Goal: Obtain resource: Download file/media

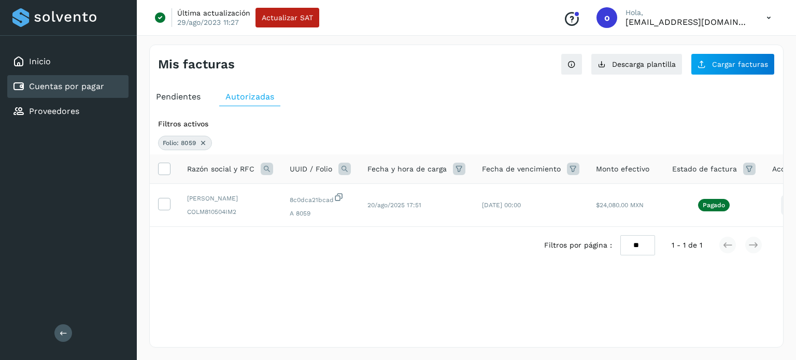
scroll to position [0, 29]
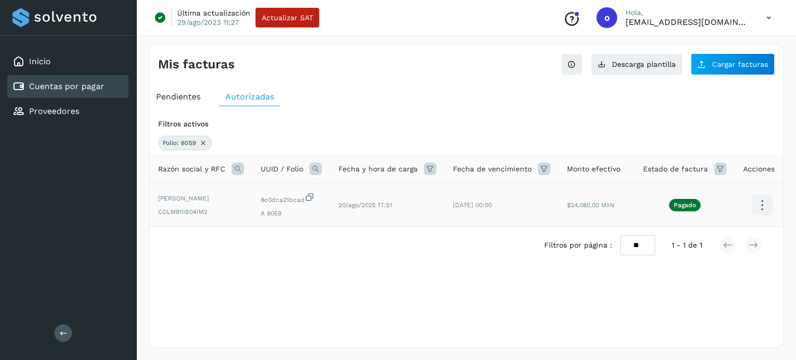
click at [759, 206] on icon at bounding box center [762, 205] width 24 height 24
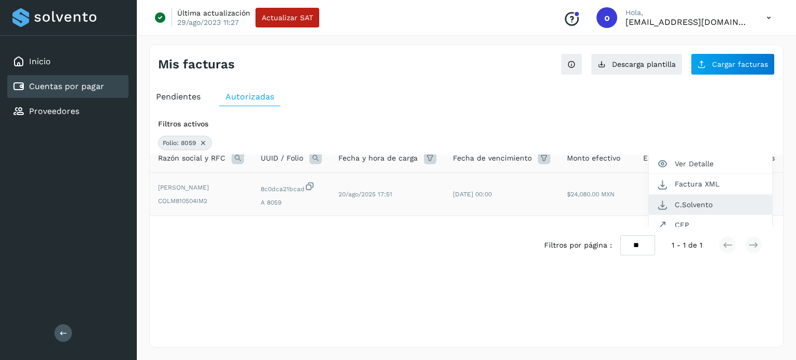
click at [688, 204] on button "C.Solvento" at bounding box center [710, 205] width 123 height 20
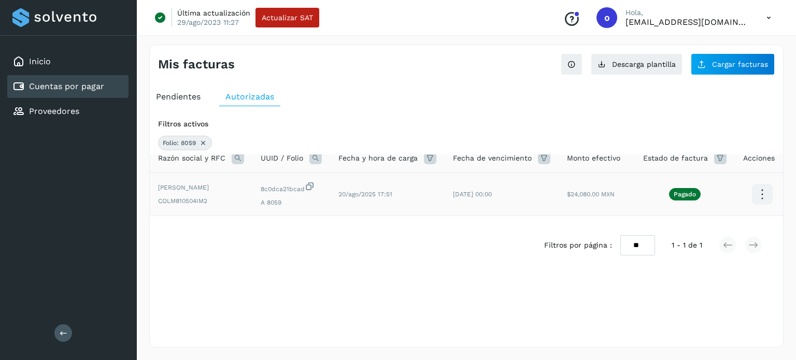
scroll to position [0, 29]
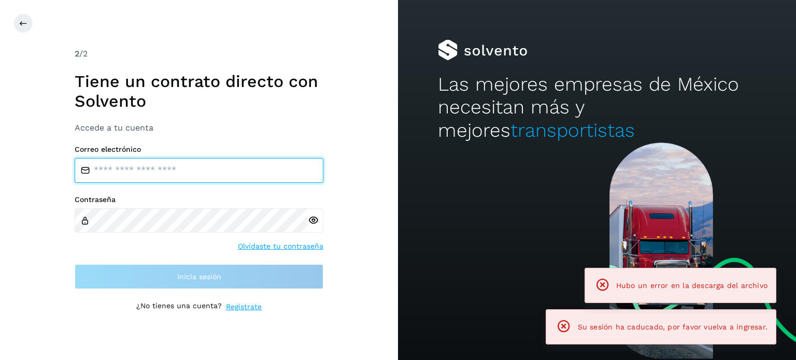
type input "**********"
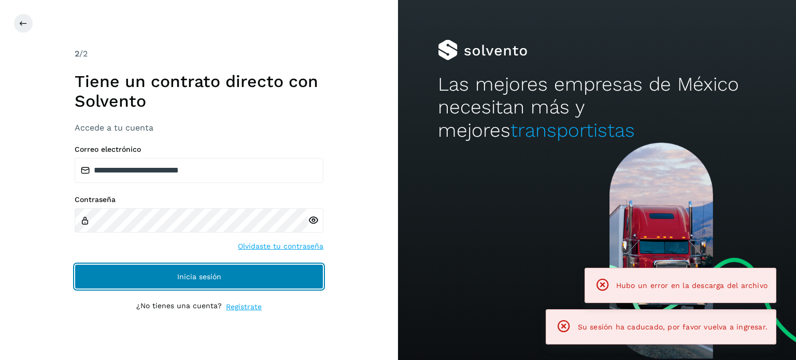
click at [187, 281] on button "Inicia sesión" at bounding box center [199, 276] width 249 height 25
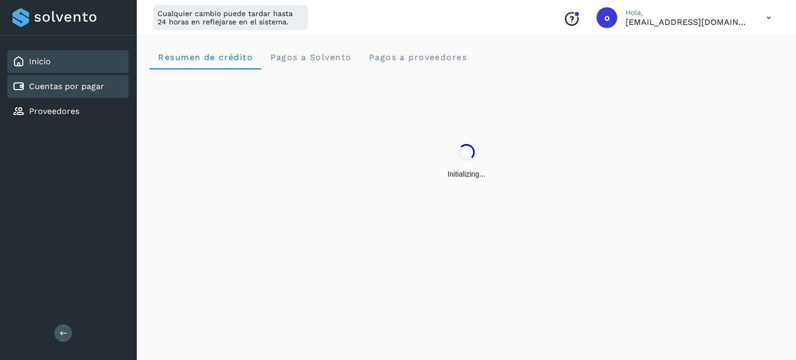
click at [78, 82] on link "Cuentas por pagar" at bounding box center [66, 86] width 75 height 10
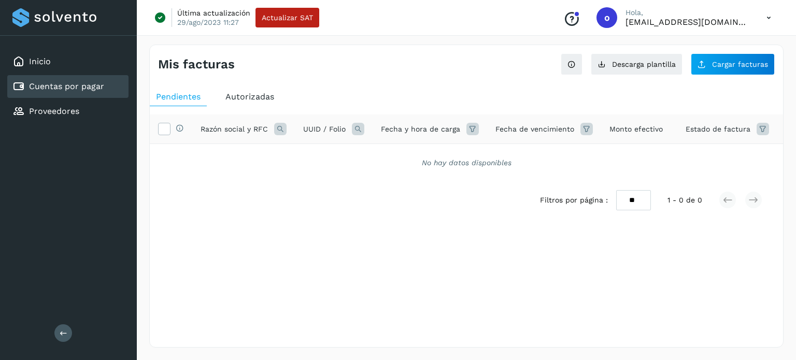
click at [259, 95] on span "Autorizadas" at bounding box center [249, 97] width 49 height 10
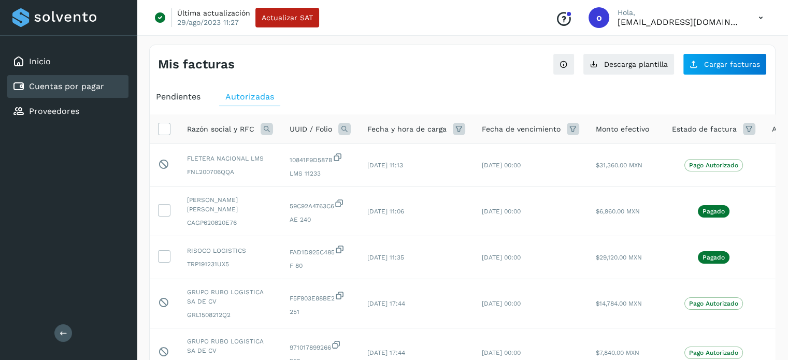
click at [341, 130] on icon at bounding box center [344, 129] width 12 height 12
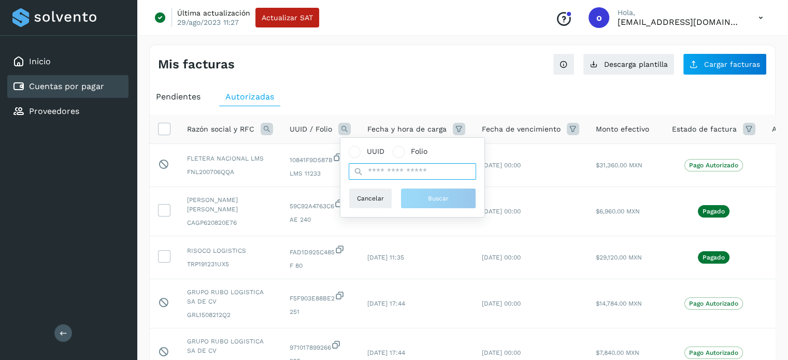
click at [386, 165] on input "text" at bounding box center [412, 171] width 127 height 17
click at [405, 153] on label "Folio" at bounding box center [410, 151] width 35 height 11
click at [395, 168] on input "text" at bounding box center [412, 171] width 127 height 17
type input "****"
click at [432, 166] on input "****" at bounding box center [412, 171] width 127 height 17
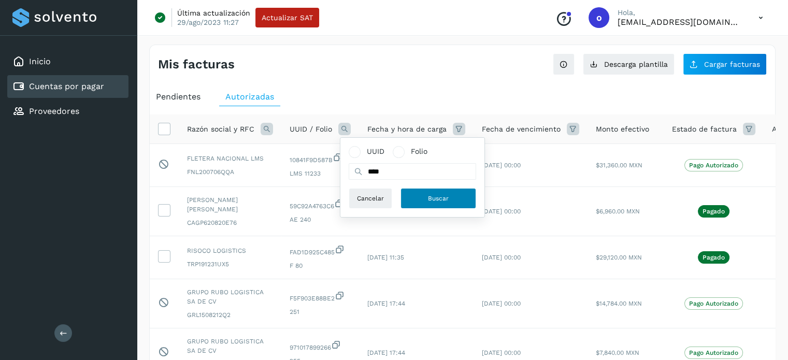
click at [440, 198] on span "Buscar" at bounding box center [438, 198] width 21 height 9
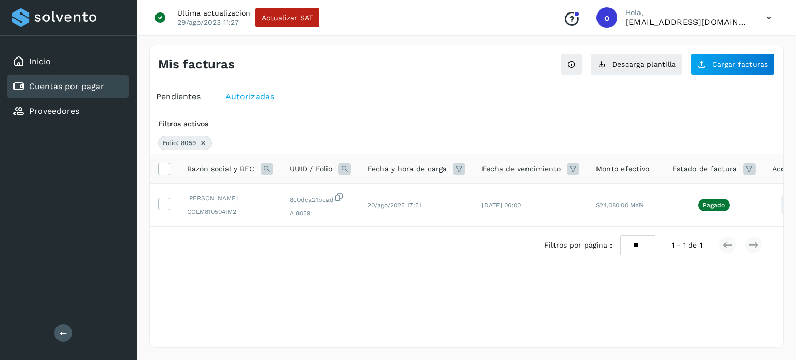
scroll to position [0, 29]
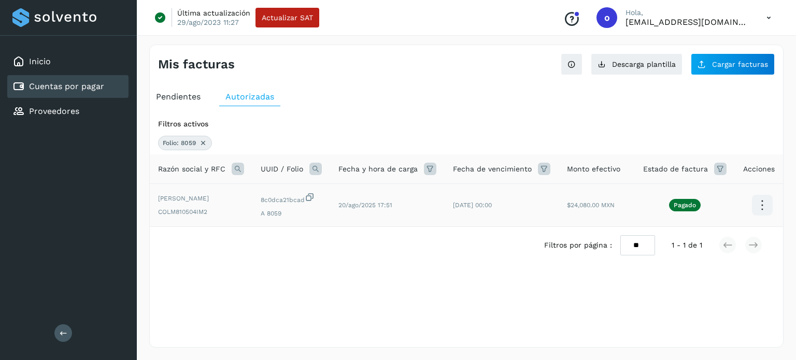
click at [757, 200] on icon at bounding box center [762, 205] width 24 height 24
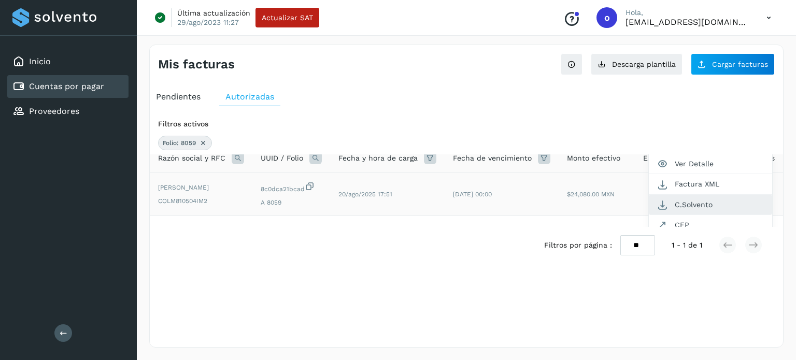
click at [692, 207] on button "C.Solvento" at bounding box center [710, 205] width 123 height 20
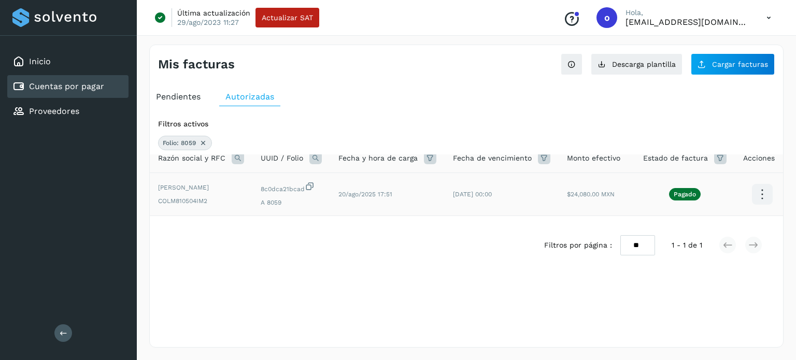
scroll to position [0, 29]
